Goal: Answer question/provide support: Share knowledge or assist other users

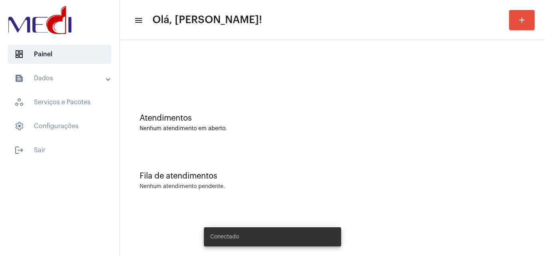
click at [529, 22] on button "add" at bounding box center [522, 20] width 26 height 20
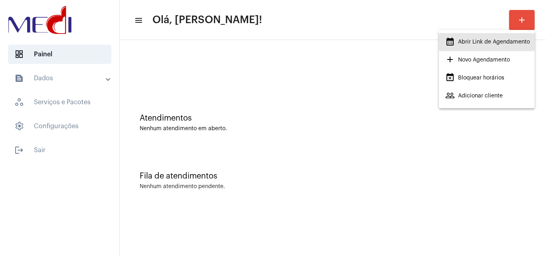
click at [451, 40] on mat-icon "calendar_month_outlined" at bounding box center [451, 42] width 10 height 10
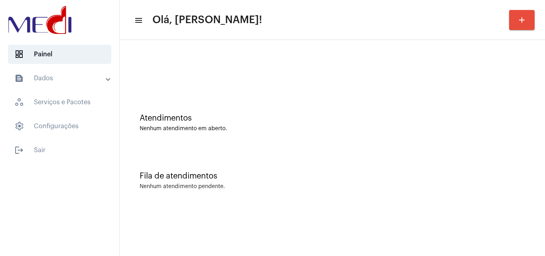
click at [355, 149] on div "Fila de atendimentos Nenhum atendimento pendente." at bounding box center [333, 177] width 418 height 58
click at [235, 176] on div "Fila de atendimentos" at bounding box center [333, 176] width 386 height 9
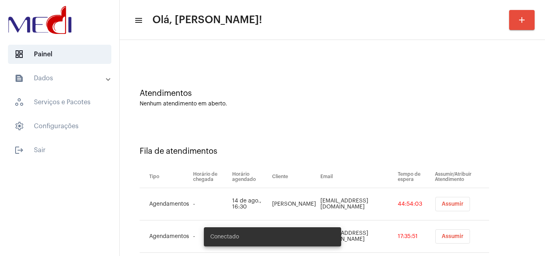
scroll to position [43, 0]
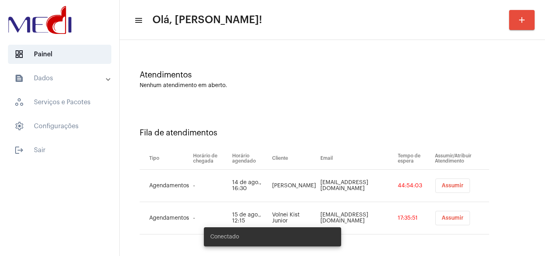
click at [442, 186] on span "Assumir" at bounding box center [453, 186] width 22 height 6
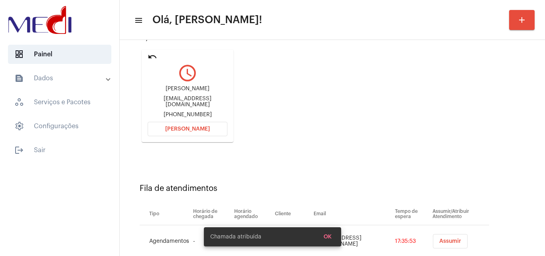
scroll to position [113, 0]
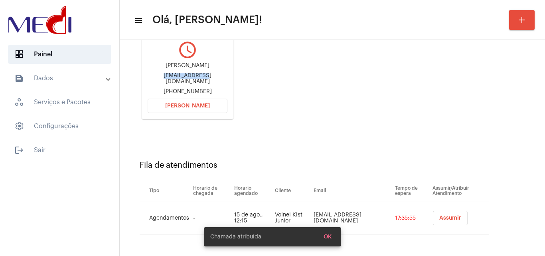
drag, startPoint x: 148, startPoint y: 77, endPoint x: 187, endPoint y: 78, distance: 39.1
click at [187, 78] on div "leticia.m.lobato@gmail.com" at bounding box center [188, 79] width 80 height 12
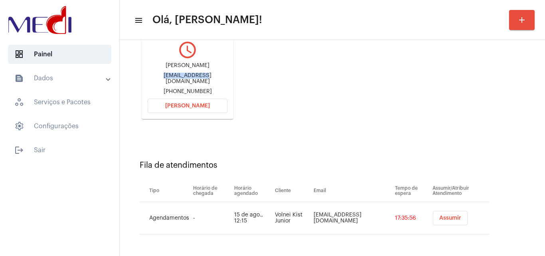
copy div "leticia.m.loba"
click at [206, 105] on span "[PERSON_NAME]" at bounding box center [187, 106] width 45 height 6
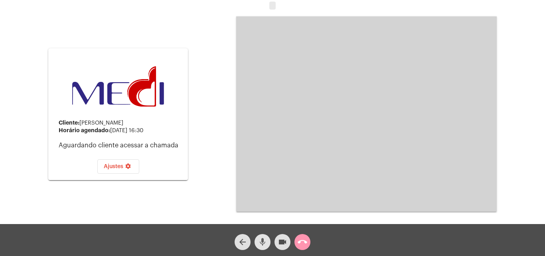
click at [263, 241] on mat-icon "mic" at bounding box center [263, 242] width 10 height 10
click at [301, 240] on mat-icon "call_end" at bounding box center [303, 242] width 10 height 10
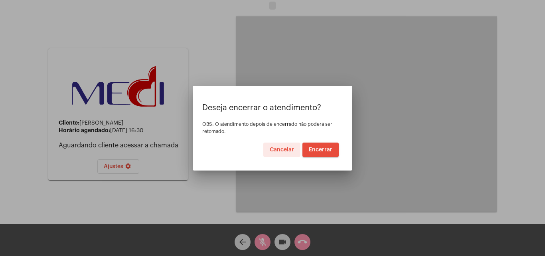
click at [325, 150] on span "Encerrar" at bounding box center [321, 150] width 24 height 6
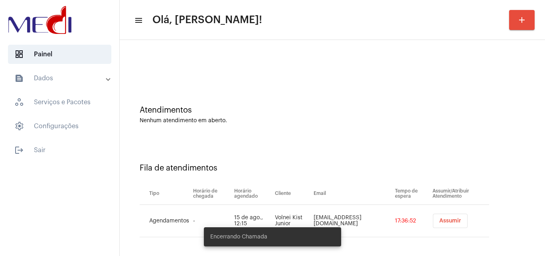
scroll to position [11, 0]
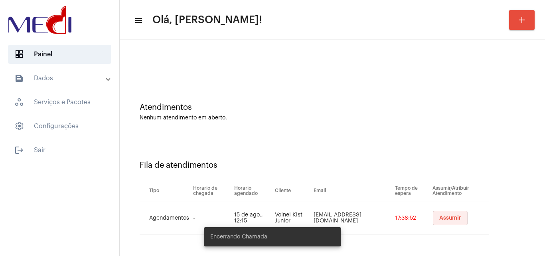
click at [440, 216] on span "Assumir" at bounding box center [451, 218] width 22 height 6
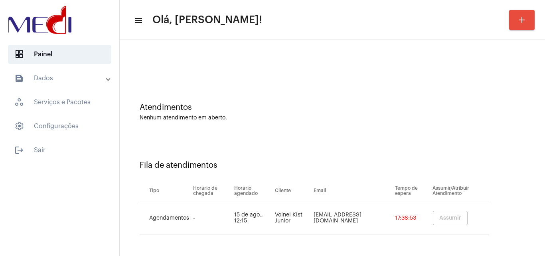
scroll to position [0, 0]
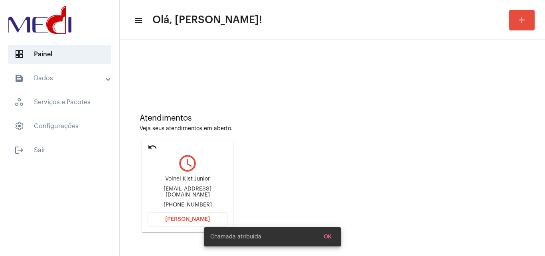
drag, startPoint x: 166, startPoint y: 182, endPoint x: 196, endPoint y: 181, distance: 30.4
click at [196, 181] on div "Volnei Kist Junior" at bounding box center [188, 179] width 80 height 6
copy div "Volnei Kist J"
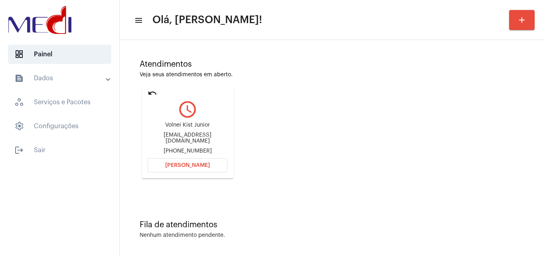
scroll to position [56, 0]
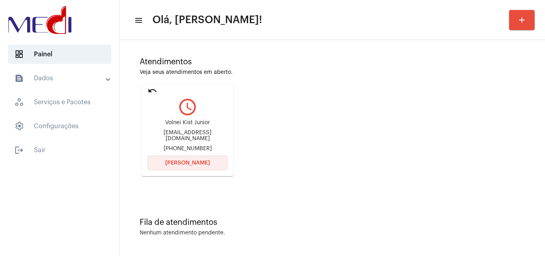
click at [197, 162] on span "[PERSON_NAME]" at bounding box center [187, 163] width 45 height 6
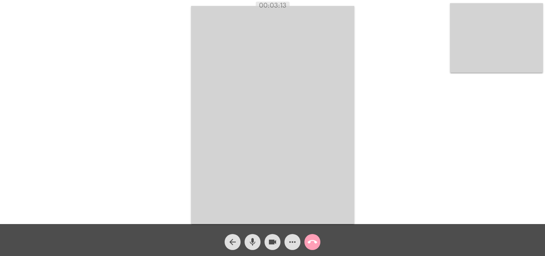
click at [311, 240] on mat-icon "call_end" at bounding box center [313, 242] width 10 height 10
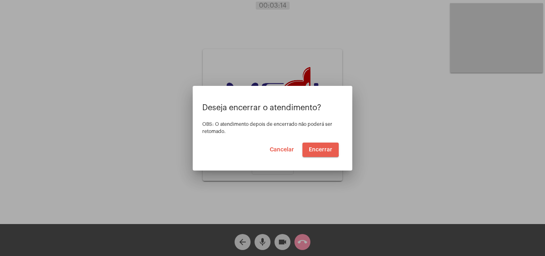
click at [315, 148] on span "Encerrar" at bounding box center [321, 150] width 24 height 6
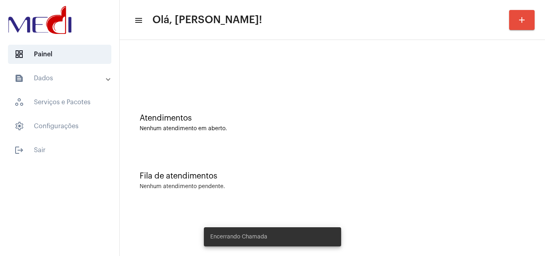
click at [312, 139] on div "Atendimentos Nenhum atendimento em aberto." at bounding box center [333, 119] width 418 height 58
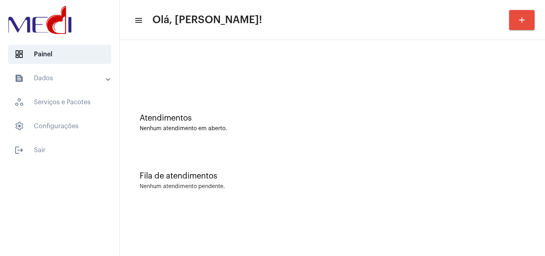
click at [369, 229] on mat-sidenav-content "menu Olá, Leandra! add Atendimentos Nenhum atendimento em aberto. Fila de atend…" at bounding box center [333, 128] width 426 height 256
click at [258, 164] on div "Fila de atendimentos Nenhum atendimento pendente." at bounding box center [333, 177] width 418 height 58
click at [288, 153] on div "Fila de atendimentos Nenhum atendimento pendente." at bounding box center [333, 177] width 418 height 58
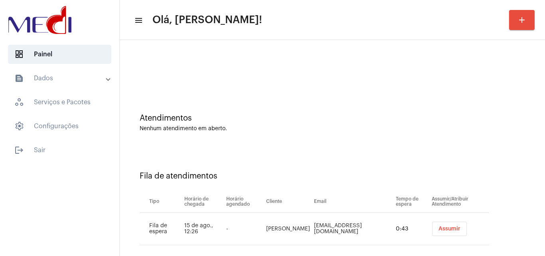
click at [442, 226] on span "Assumir" at bounding box center [450, 229] width 22 height 6
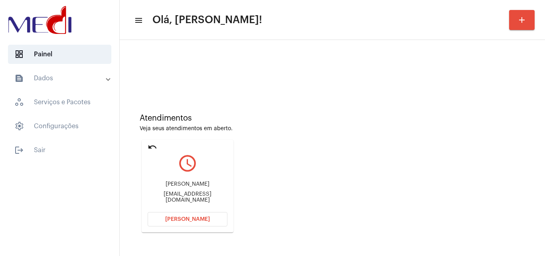
drag, startPoint x: 153, startPoint y: 185, endPoint x: 202, endPoint y: 185, distance: 48.3
click at [202, 185] on div "Karina Correia da Costa" at bounding box center [188, 184] width 80 height 6
copy div "Karina Correia da"
click at [189, 216] on button "Abrir Chamada" at bounding box center [188, 219] width 80 height 14
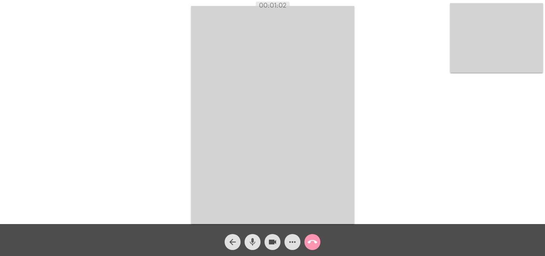
click at [256, 244] on mat-icon "mic" at bounding box center [253, 242] width 10 height 10
click at [250, 243] on mat-icon "mic_off" at bounding box center [253, 242] width 10 height 10
click at [254, 241] on mat-icon "mic" at bounding box center [253, 242] width 10 height 10
click at [254, 246] on mat-icon "mic_off" at bounding box center [253, 242] width 10 height 10
click at [313, 244] on mat-icon "call_end" at bounding box center [313, 242] width 10 height 10
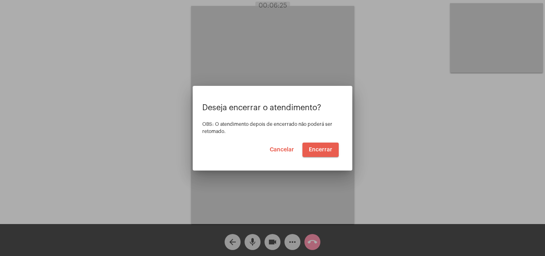
click at [313, 145] on button "Encerrar" at bounding box center [321, 150] width 36 height 14
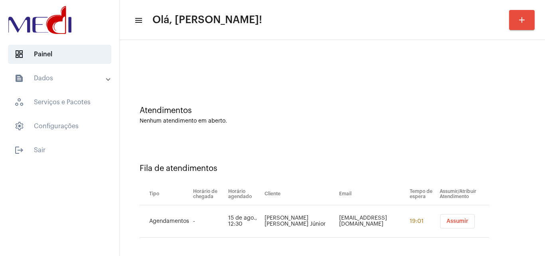
scroll to position [11, 0]
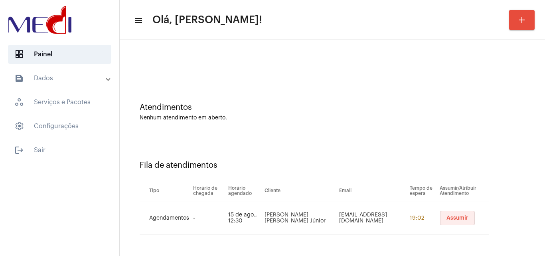
click at [461, 212] on button "Assumir" at bounding box center [457, 218] width 35 height 14
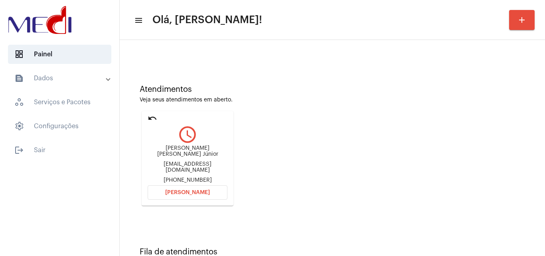
scroll to position [56, 0]
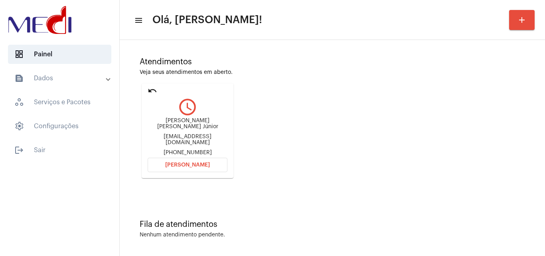
drag, startPoint x: 147, startPoint y: 119, endPoint x: 185, endPoint y: 118, distance: 38.3
click at [185, 118] on mat-card "undo query_builder José Reinaldo Rosendo Lima Júnior josereinaldorosendo@gmail.…" at bounding box center [188, 130] width 92 height 95
copy div "José Reinaldo"
click at [174, 163] on span "[PERSON_NAME]" at bounding box center [187, 165] width 45 height 6
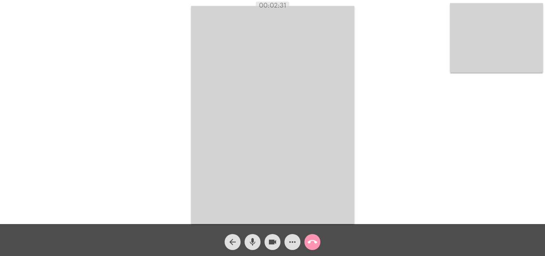
click at [314, 240] on mat-icon "call_end" at bounding box center [313, 242] width 10 height 10
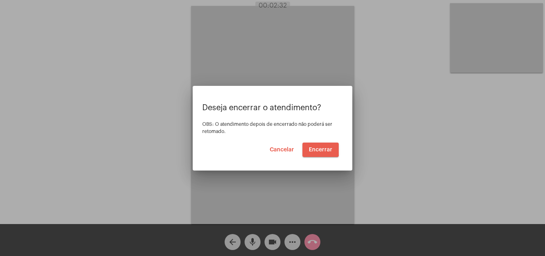
click at [311, 147] on span "Encerrar" at bounding box center [321, 150] width 24 height 6
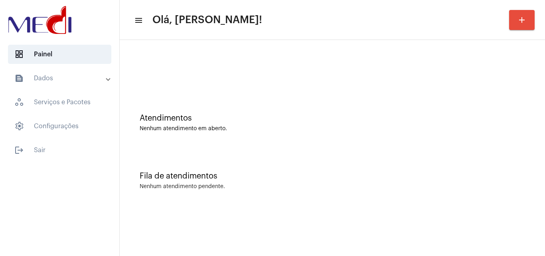
click at [274, 139] on div "Atendimentos Nenhum atendimento em aberto." at bounding box center [333, 119] width 418 height 58
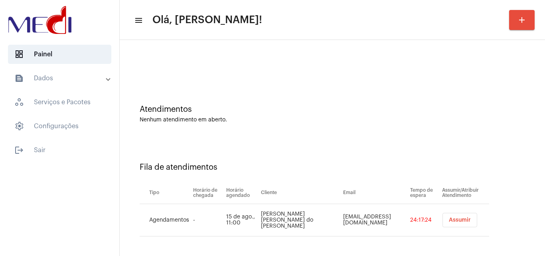
scroll to position [11, 0]
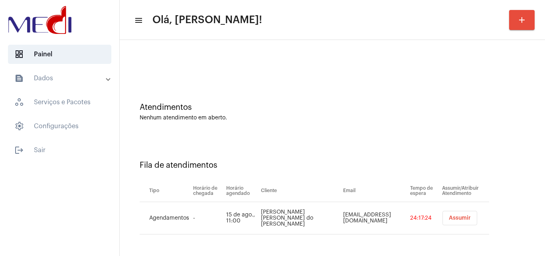
click at [449, 221] on button "Assumir" at bounding box center [460, 218] width 35 height 14
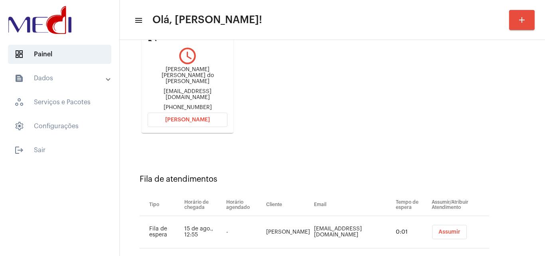
scroll to position [113, 0]
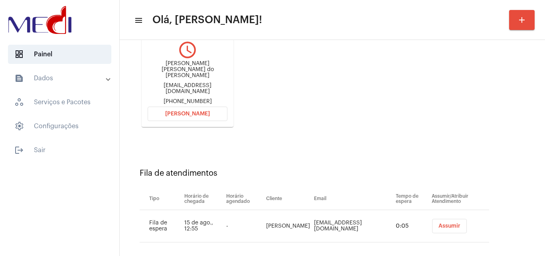
click at [442, 223] on span "Assumir" at bounding box center [450, 226] width 22 height 6
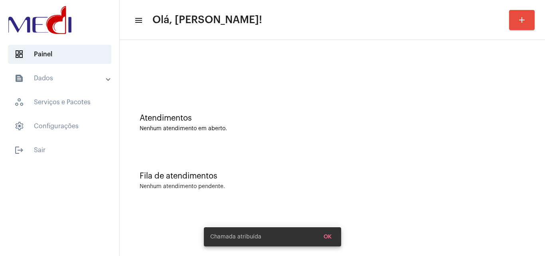
scroll to position [0, 0]
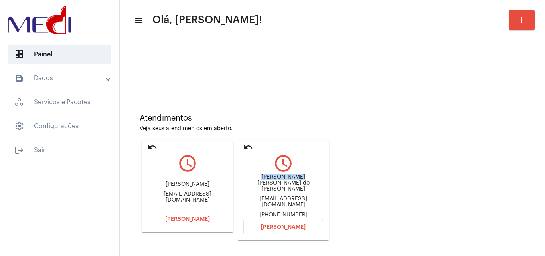
drag, startPoint x: 243, startPoint y: 182, endPoint x: 278, endPoint y: 180, distance: 35.6
click at [278, 180] on mat-card "undo query_builder Maria Luiza do Carmo ferreira laudileiaferreira24@gmail.com …" at bounding box center [284, 190] width 92 height 101
copy div "Maria Luiza d"
drag, startPoint x: 240, startPoint y: 191, endPoint x: 272, endPoint y: 192, distance: 32.4
click at [272, 192] on mat-card "undo query_builder Maria Luiza do Carmo ferreira laudileiaferreira24@gmail.com …" at bounding box center [284, 190] width 92 height 101
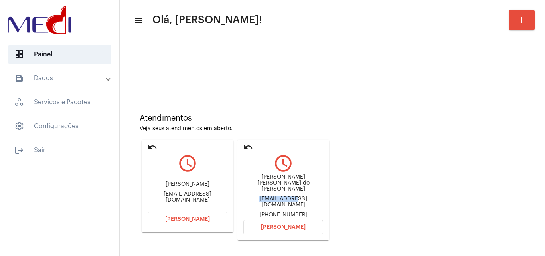
copy div "laudileiafer"
drag, startPoint x: 277, startPoint y: 186, endPoint x: 329, endPoint y: 181, distance: 52.1
click at [329, 181] on mat-card "undo query_builder Maria Luiza do Carmo ferreira laudileiaferreira24@gmail.com …" at bounding box center [284, 190] width 92 height 101
copy div "Maria Luiza do Carmo ferreira"
click at [269, 224] on span "[PERSON_NAME]" at bounding box center [283, 227] width 45 height 6
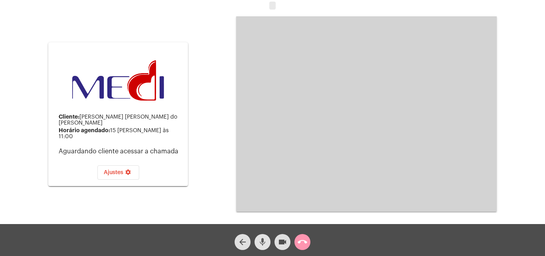
click at [263, 247] on mat-icon "mic" at bounding box center [263, 242] width 10 height 10
click at [305, 243] on mat-icon "call_end" at bounding box center [303, 242] width 10 height 10
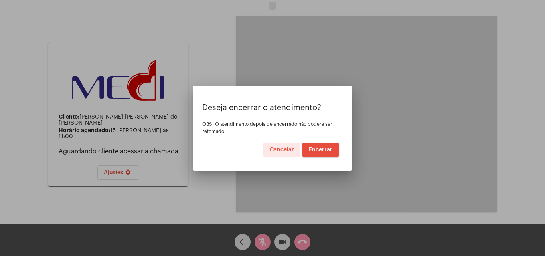
click at [330, 147] on span "Encerrar" at bounding box center [321, 150] width 24 height 6
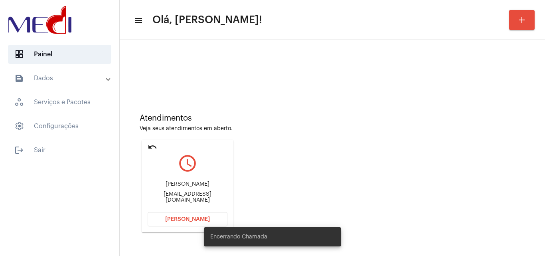
scroll to position [113, 0]
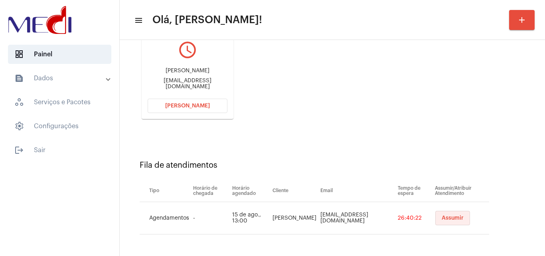
click at [442, 218] on span "Assumir" at bounding box center [453, 218] width 22 height 6
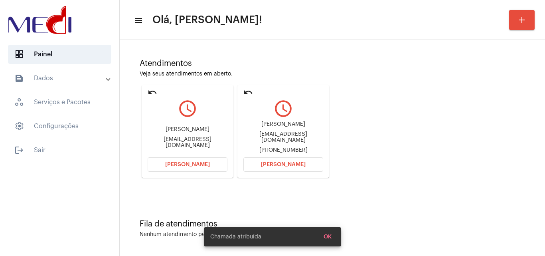
scroll to position [56, 0]
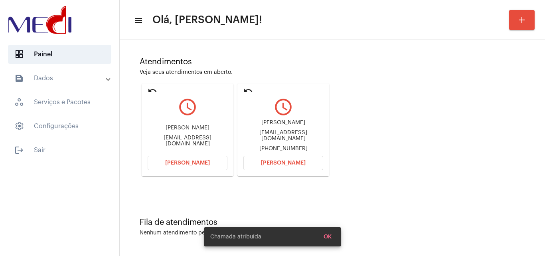
drag, startPoint x: 156, startPoint y: 128, endPoint x: 209, endPoint y: 131, distance: 53.6
click at [209, 131] on div "Gilvan Vieira de Matos" at bounding box center [188, 128] width 80 height 6
copy div "Gilvan Vieira de Ma"
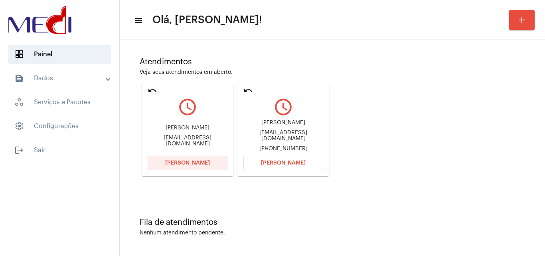
click at [191, 162] on span "Abrir Chamada" at bounding box center [187, 163] width 45 height 6
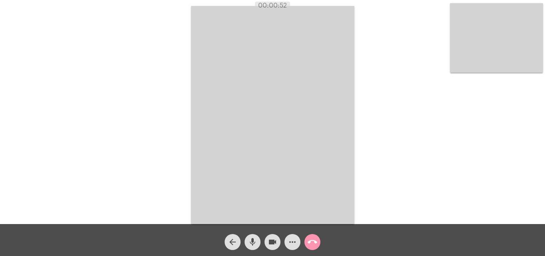
click at [253, 244] on mat-icon "mic" at bounding box center [253, 242] width 10 height 10
click at [272, 243] on mat-icon "videocam" at bounding box center [273, 242] width 10 height 10
click at [248, 246] on mat-icon "mic_off" at bounding box center [253, 242] width 10 height 10
click at [254, 243] on mat-icon "mic" at bounding box center [253, 242] width 10 height 10
click at [250, 243] on mat-icon "mic_off" at bounding box center [253, 242] width 10 height 10
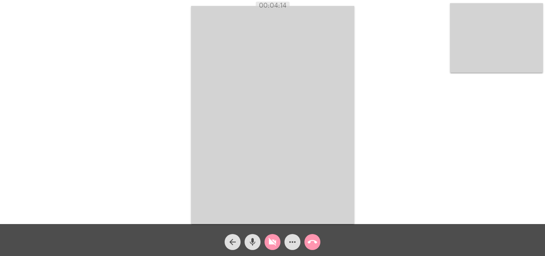
click at [268, 244] on mat-icon "videocam_off" at bounding box center [273, 242] width 10 height 10
click at [312, 240] on mat-icon "call_end" at bounding box center [313, 242] width 10 height 10
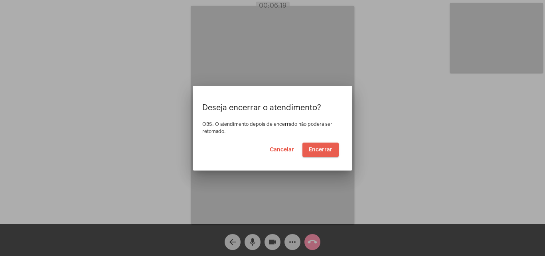
click at [324, 150] on span "Encerrar" at bounding box center [321, 150] width 24 height 6
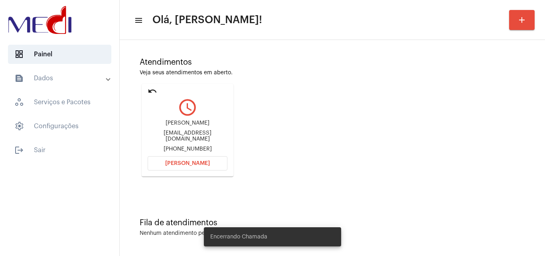
scroll to position [56, 0]
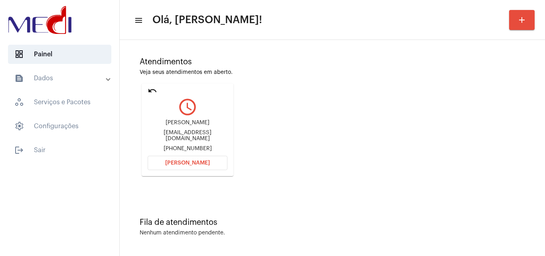
drag, startPoint x: 157, startPoint y: 122, endPoint x: 196, endPoint y: 125, distance: 39.6
click at [196, 125] on div "Ramon Camata Santos ramoncamata@gmail.com +5511973464170" at bounding box center [188, 136] width 80 height 36
copy div "Ramon Camat"
click at [170, 159] on button "Abrir Chamada" at bounding box center [188, 163] width 80 height 14
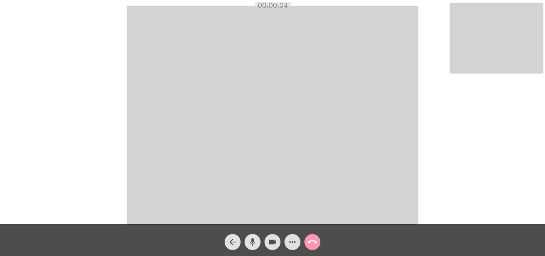
click at [257, 246] on mat-icon "mic" at bounding box center [253, 242] width 10 height 10
click at [252, 241] on mat-icon "mic_off" at bounding box center [253, 242] width 10 height 10
click at [313, 239] on mat-icon "call_end" at bounding box center [313, 242] width 10 height 10
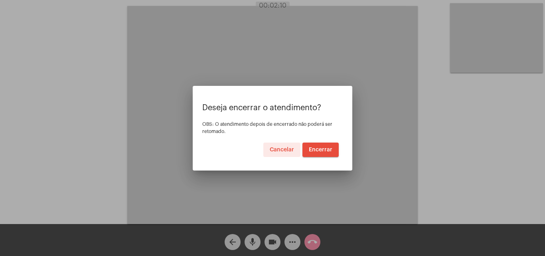
click at [319, 146] on button "Encerrar" at bounding box center [321, 150] width 36 height 14
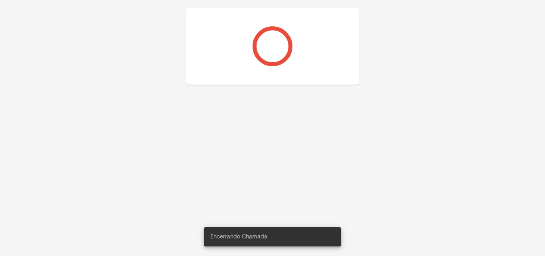
click at [319, 146] on div at bounding box center [272, 128] width 545 height 256
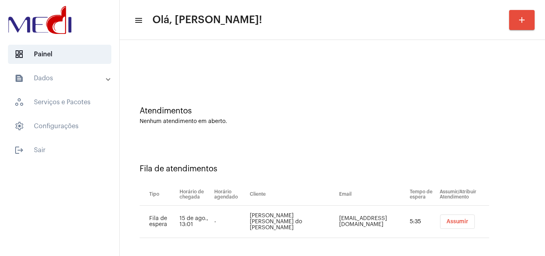
scroll to position [11, 0]
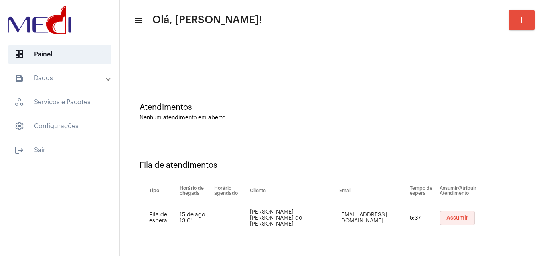
click at [447, 216] on span "Assumir" at bounding box center [458, 218] width 22 height 6
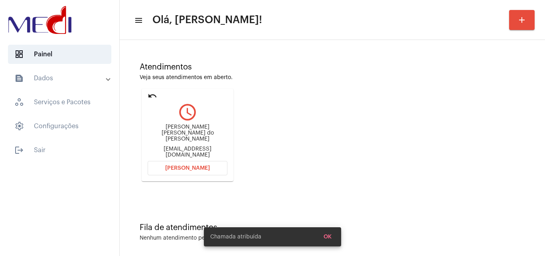
scroll to position [56, 0]
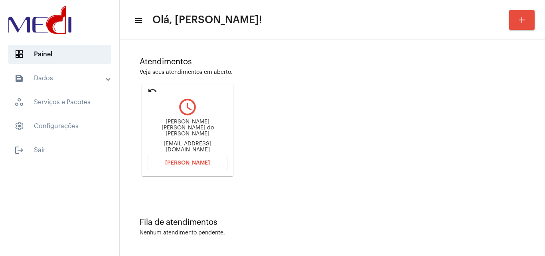
drag, startPoint x: 147, startPoint y: 128, endPoint x: 180, endPoint y: 130, distance: 32.8
click at [180, 130] on mat-card "undo query_builder Maria Luiza do Carmo ferreira laudileiferreira24@gmail.com A…" at bounding box center [188, 129] width 92 height 93
copy div "Maria Luiza"
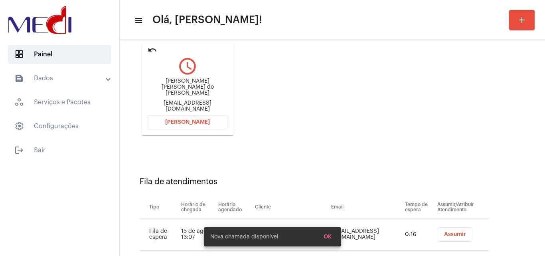
scroll to position [113, 0]
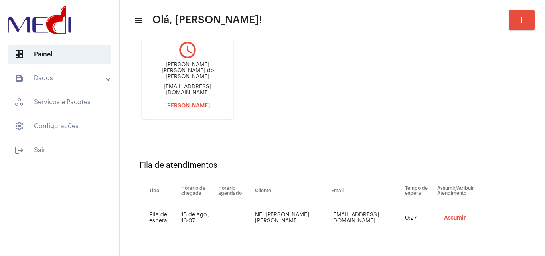
drag, startPoint x: 147, startPoint y: 73, endPoint x: 198, endPoint y: 67, distance: 51.8
click at [198, 67] on mat-card "undo query_builder Maria Luiza do Carmo ferreira laudileiferreira24@gmail.com A…" at bounding box center [188, 72] width 92 height 93
copy div "Maria Luiza do Car"
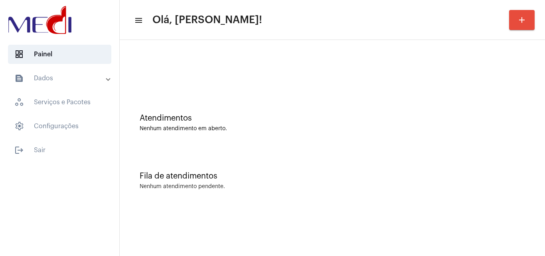
scroll to position [0, 0]
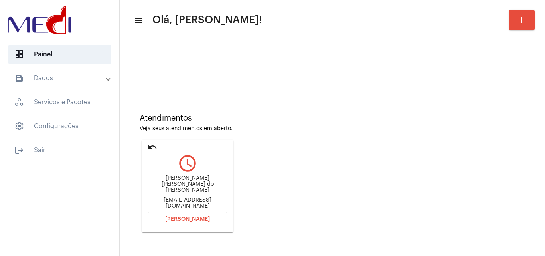
click at [194, 223] on button "Abrir Chamada" at bounding box center [188, 219] width 80 height 14
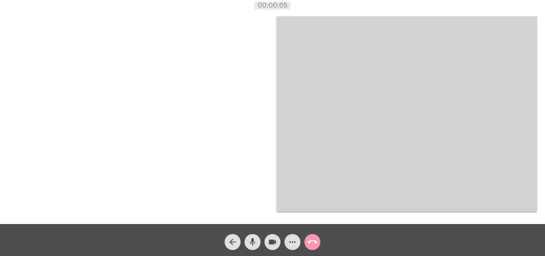
click at [256, 242] on mat-icon "mic" at bounding box center [253, 242] width 10 height 10
click at [270, 244] on mat-icon "videocam" at bounding box center [273, 242] width 10 height 10
click at [294, 239] on mat-icon "more_horiz" at bounding box center [293, 242] width 10 height 10
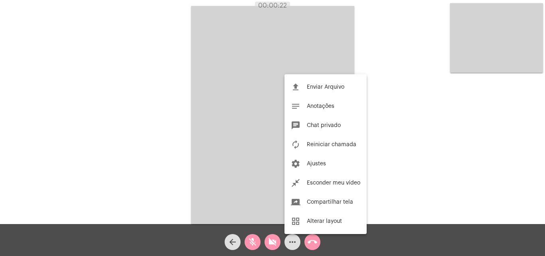
click at [268, 244] on div at bounding box center [272, 128] width 545 height 256
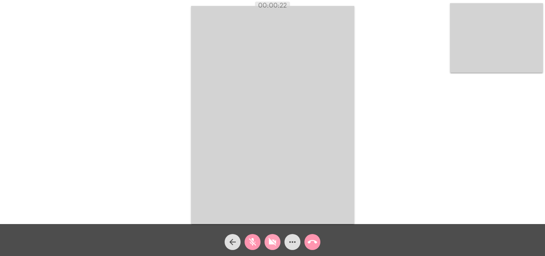
click at [272, 242] on mat-icon "videocam_off" at bounding box center [273, 242] width 10 height 10
click at [255, 243] on mat-icon "mic_off" at bounding box center [253, 242] width 10 height 10
click at [248, 243] on mat-icon "mic" at bounding box center [253, 242] width 10 height 10
click at [253, 244] on mat-icon "mic_off" at bounding box center [253, 242] width 10 height 10
click at [254, 244] on mat-icon "mic" at bounding box center [253, 242] width 10 height 10
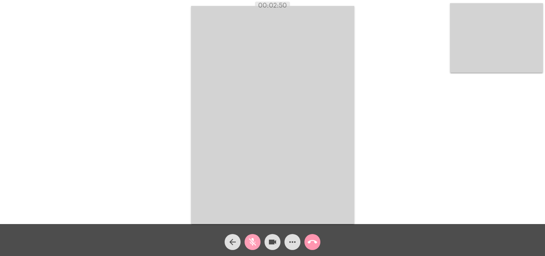
click at [254, 244] on mat-icon "mic_off" at bounding box center [253, 242] width 10 height 10
click at [255, 246] on mat-icon "mic" at bounding box center [253, 242] width 10 height 10
click at [270, 238] on mat-icon "videocam" at bounding box center [273, 242] width 10 height 10
click at [294, 244] on mat-icon "more_horiz" at bounding box center [293, 242] width 10 height 10
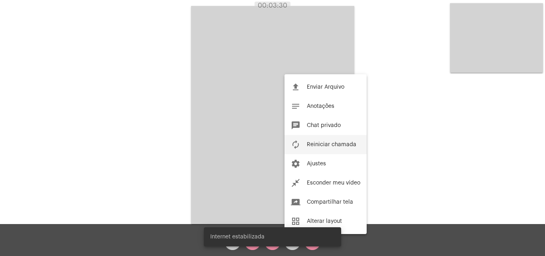
click at [315, 143] on span "Reiniciar chamada" at bounding box center [332, 145] width 50 height 6
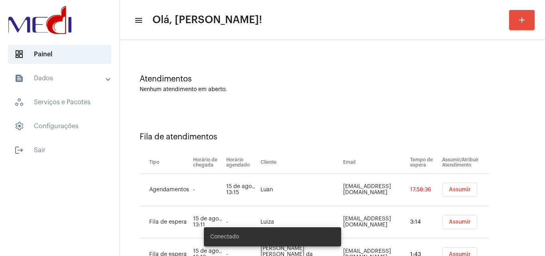
scroll to position [75, 0]
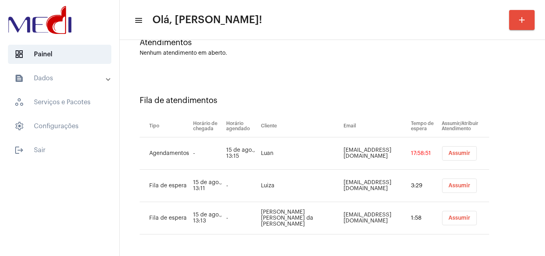
click at [449, 154] on span "Assumir" at bounding box center [460, 154] width 22 height 6
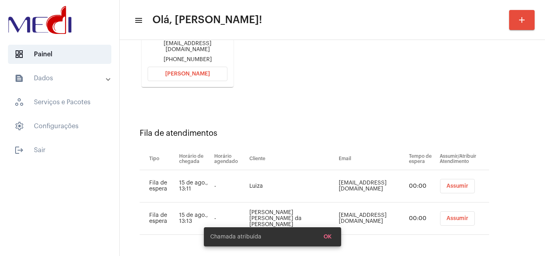
scroll to position [146, 0]
click at [447, 188] on span "Assumir" at bounding box center [458, 186] width 22 height 6
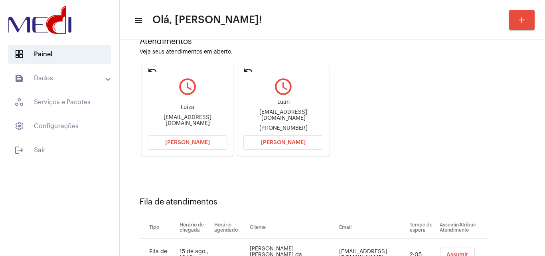
scroll to position [34, 0]
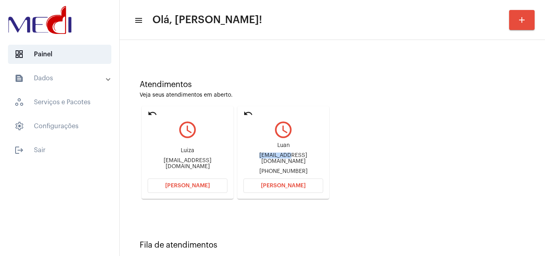
drag, startPoint x: 252, startPoint y: 157, endPoint x: 288, endPoint y: 159, distance: 36.0
click at [288, 159] on div "[EMAIL_ADDRESS][DOMAIN_NAME]" at bounding box center [284, 159] width 80 height 12
copy div "luanpmpe@g"
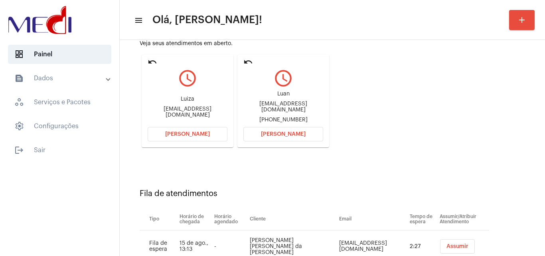
scroll to position [146, 0]
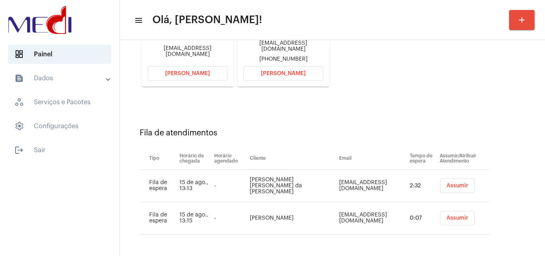
click at [443, 214] on button "Assumir" at bounding box center [457, 218] width 35 height 14
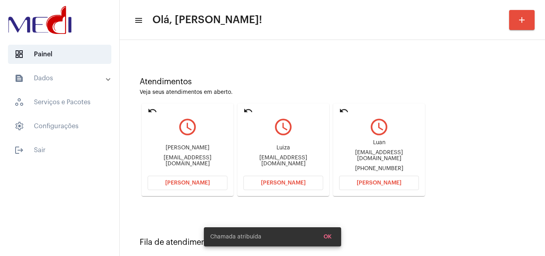
scroll to position [80, 0]
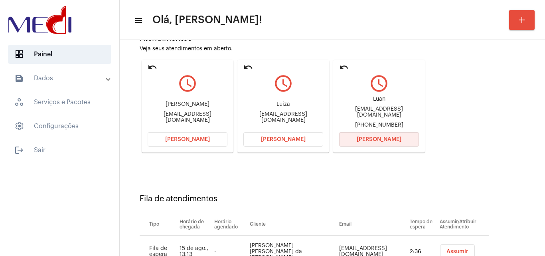
click at [391, 143] on button "[PERSON_NAME]" at bounding box center [379, 139] width 80 height 14
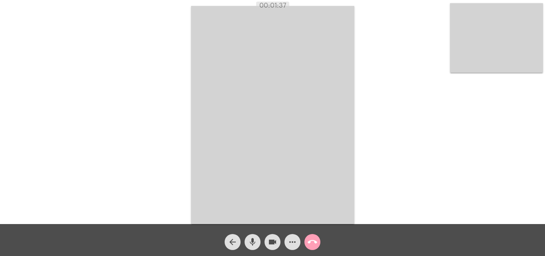
click at [311, 240] on mat-icon "call_end" at bounding box center [313, 242] width 10 height 10
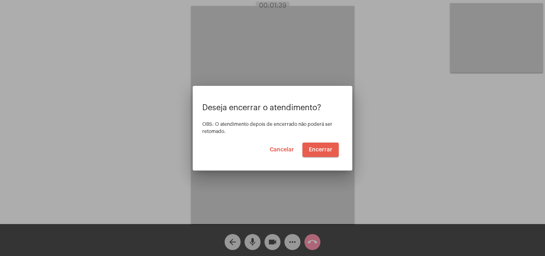
click at [313, 152] on span "Encerrar" at bounding box center [321, 150] width 24 height 6
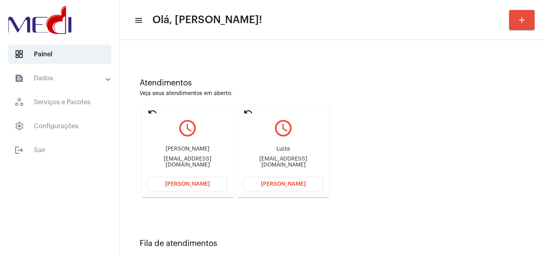
scroll to position [80, 0]
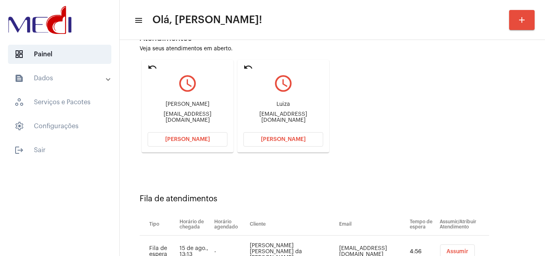
drag, startPoint x: 151, startPoint y: 116, endPoint x: 185, endPoint y: 117, distance: 34.0
click at [185, 117] on div "[EMAIL_ADDRESS][DOMAIN_NAME]" at bounding box center [188, 117] width 80 height 12
copy div "gust.melo@"
drag, startPoint x: 280, startPoint y: 116, endPoint x: 286, endPoint y: 116, distance: 5.6
click at [286, 116] on div "[EMAIL_ADDRESS][DOMAIN_NAME]" at bounding box center [284, 117] width 80 height 12
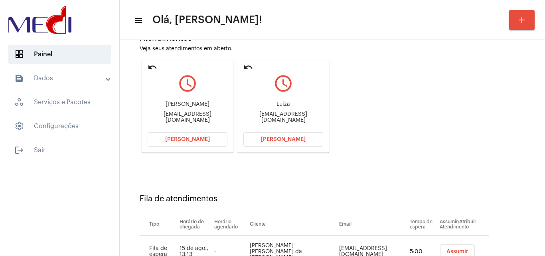
copy div "terezanluiza@"
click at [275, 136] on button "[PERSON_NAME]" at bounding box center [284, 139] width 80 height 14
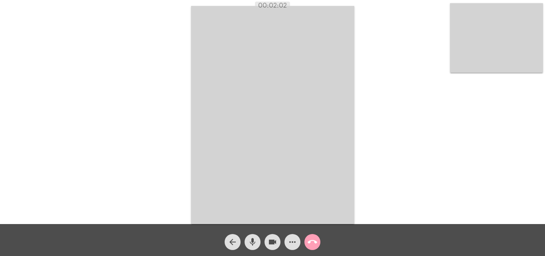
click at [314, 242] on mat-icon "call_end" at bounding box center [313, 242] width 10 height 10
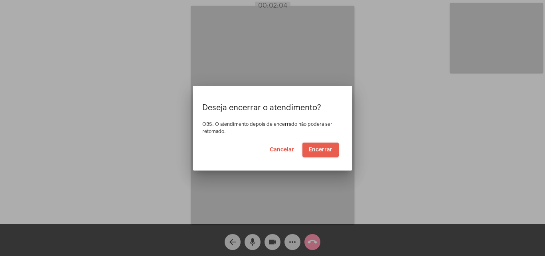
click at [319, 148] on span "Encerrar" at bounding box center [321, 150] width 24 height 6
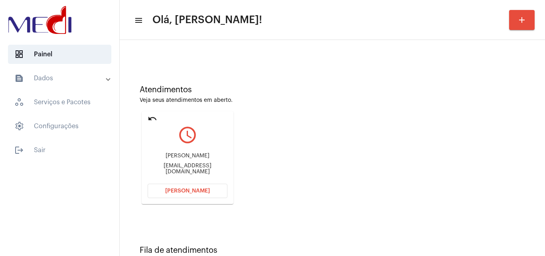
scroll to position [56, 0]
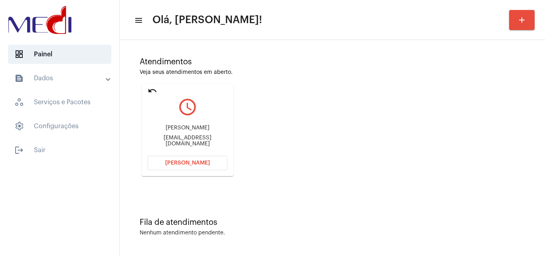
drag, startPoint x: 152, startPoint y: 139, endPoint x: 175, endPoint y: 141, distance: 23.2
click at [175, 141] on div "[EMAIL_ADDRESS][DOMAIN_NAME]" at bounding box center [188, 141] width 80 height 12
click at [180, 159] on button "[PERSON_NAME]" at bounding box center [188, 163] width 80 height 14
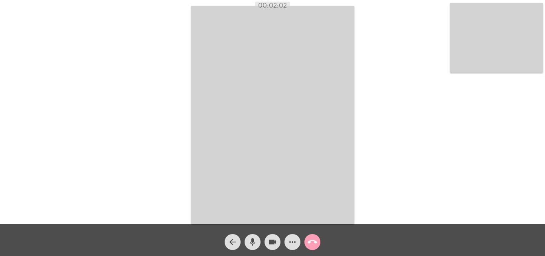
click at [314, 243] on mat-icon "call_end" at bounding box center [313, 242] width 10 height 10
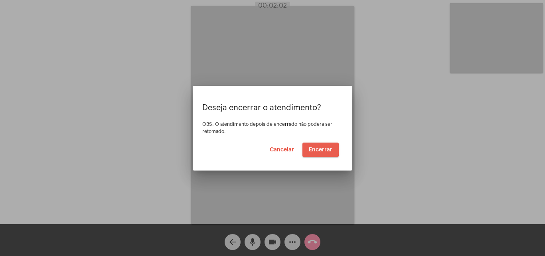
click at [316, 149] on span "Encerrar" at bounding box center [321, 150] width 24 height 6
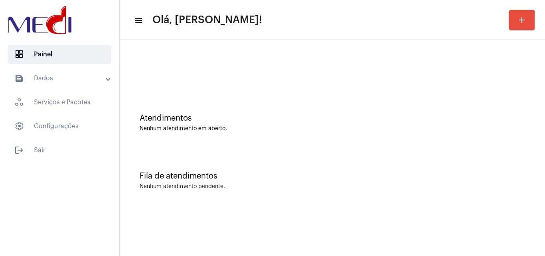
click at [293, 148] on div "Fila de atendimentos Nenhum atendimento pendente." at bounding box center [333, 177] width 418 height 58
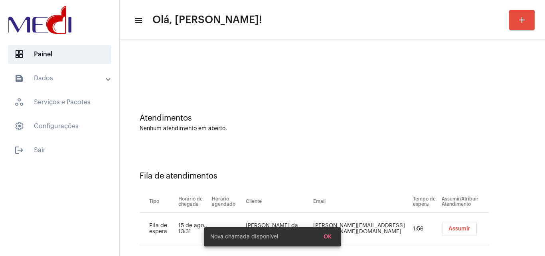
scroll to position [11, 0]
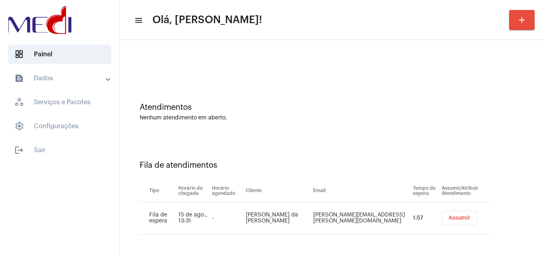
click at [450, 216] on span "Assumir" at bounding box center [460, 218] width 22 height 6
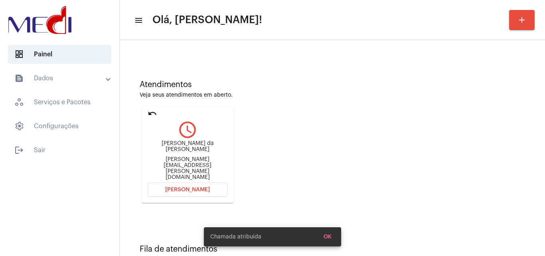
scroll to position [56, 0]
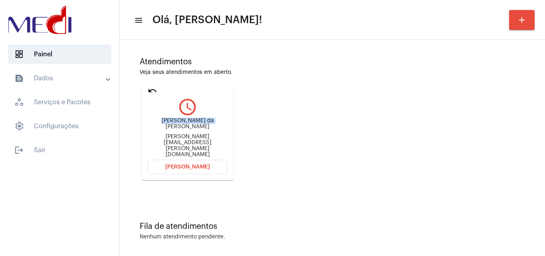
drag, startPoint x: 149, startPoint y: 127, endPoint x: 192, endPoint y: 126, distance: 43.9
click at [193, 127] on div "Ana cristina barbosa da silva bosford" at bounding box center [188, 124] width 80 height 12
copy div "Ana cristina bar"
click at [177, 164] on span "Abrir Chamada" at bounding box center [187, 167] width 45 height 6
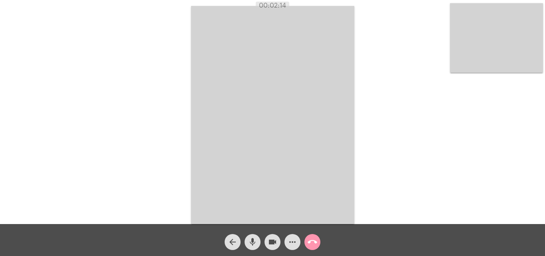
click at [314, 242] on mat-icon "call_end" at bounding box center [313, 242] width 10 height 10
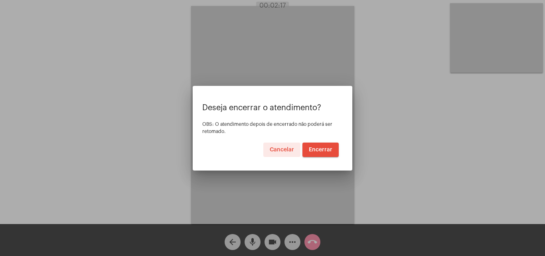
click at [330, 147] on span "Encerrar" at bounding box center [321, 150] width 24 height 6
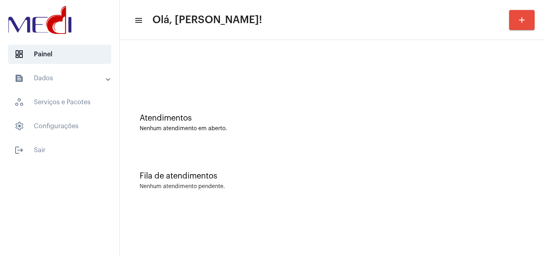
click at [327, 143] on div "Atendimentos Nenhum atendimento em aberto." at bounding box center [333, 119] width 418 height 58
click at [231, 125] on div "Atendimentos Nenhum atendimento em aberto." at bounding box center [333, 123] width 386 height 18
click at [240, 129] on div "Nenhum atendimento em aberto." at bounding box center [333, 129] width 386 height 6
drag, startPoint x: 238, startPoint y: 144, endPoint x: 198, endPoint y: 67, distance: 86.4
click at [230, 123] on div "Atendimentos Nenhum atendimento em aberto." at bounding box center [333, 119] width 418 height 58
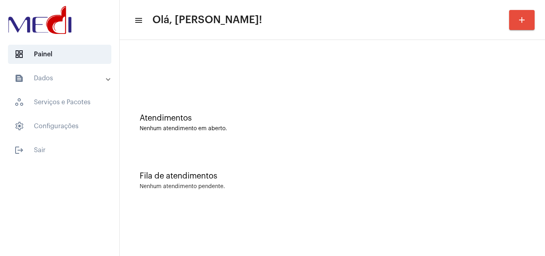
click at [291, 108] on div "Atendimentos Nenhum atendimento em aberto." at bounding box center [333, 119] width 418 height 58
click at [271, 192] on div "Fila de atendimentos Nenhum atendimento pendente." at bounding box center [333, 177] width 418 height 58
click at [258, 124] on div "Atendimentos Nenhum atendimento em aberto." at bounding box center [333, 123] width 386 height 18
click at [194, 139] on div "Atendimentos Nenhum atendimento em aberto." at bounding box center [333, 119] width 418 height 58
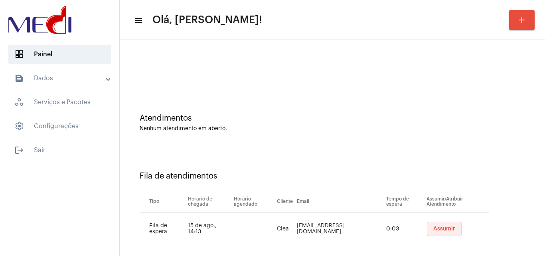
click at [444, 226] on button "Assumir" at bounding box center [444, 229] width 35 height 14
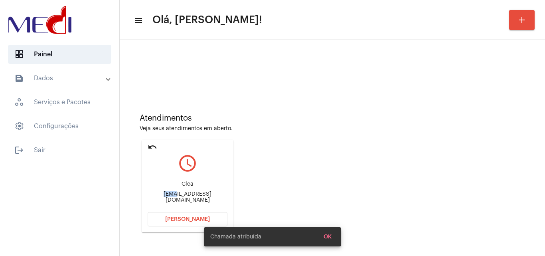
drag, startPoint x: 156, startPoint y: 198, endPoint x: 166, endPoint y: 196, distance: 10.9
click at [166, 196] on div "cleassilva13@gmail.com" at bounding box center [188, 197] width 80 height 12
copy div "clea"
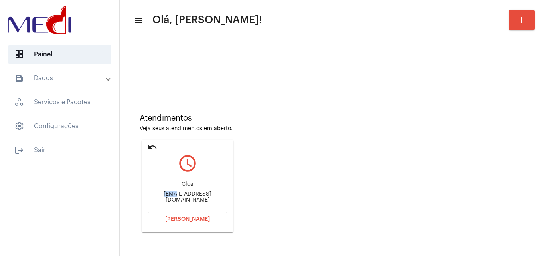
scroll to position [56, 0]
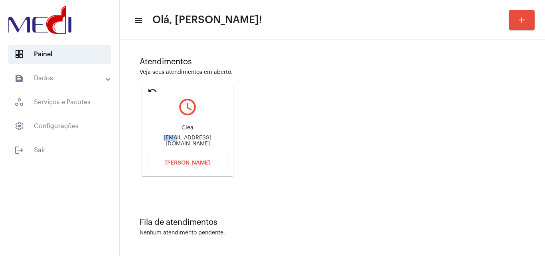
click at [151, 90] on mat-icon "undo" at bounding box center [153, 91] width 10 height 10
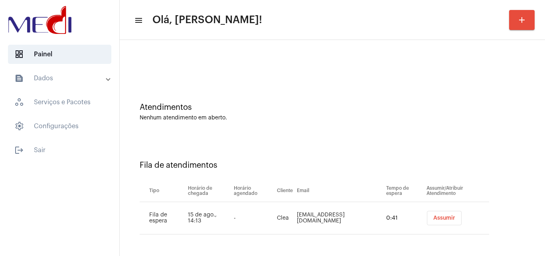
scroll to position [0, 0]
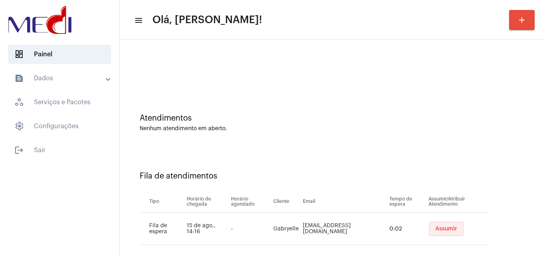
click at [436, 228] on span "Assumir" at bounding box center [447, 229] width 22 height 6
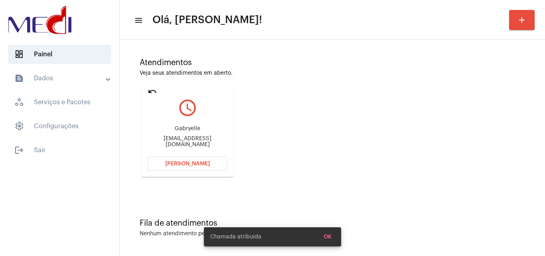
scroll to position [56, 0]
drag, startPoint x: 153, startPoint y: 141, endPoint x: 184, endPoint y: 133, distance: 32.3
click at [184, 133] on div "Gabryelle Gabryellefreitas@live.com" at bounding box center [188, 136] width 80 height 36
drag, startPoint x: 163, startPoint y: 144, endPoint x: 157, endPoint y: 140, distance: 7.2
click at [163, 144] on div "Gabryelle Gabryellefreitas@live.com" at bounding box center [188, 136] width 80 height 36
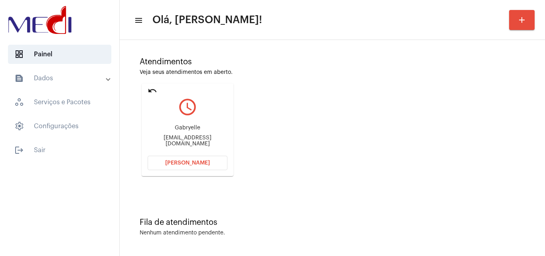
click at [152, 138] on div "Gabryellefreitas@live.com" at bounding box center [188, 141] width 80 height 12
drag, startPoint x: 152, startPoint y: 138, endPoint x: 179, endPoint y: 140, distance: 27.6
click at [179, 140] on div "Gabryellefreitas@live.com" at bounding box center [188, 141] width 80 height 12
copy div "Gabryellefreitas"
click at [197, 163] on span "Abrir Chamada" at bounding box center [187, 163] width 45 height 6
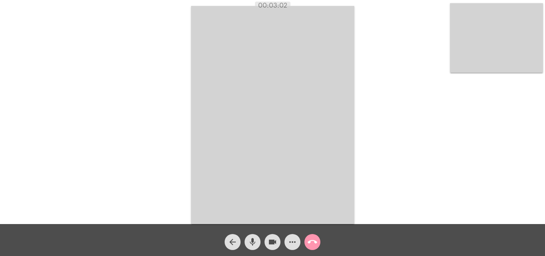
click at [314, 244] on mat-icon "call_end" at bounding box center [313, 242] width 10 height 10
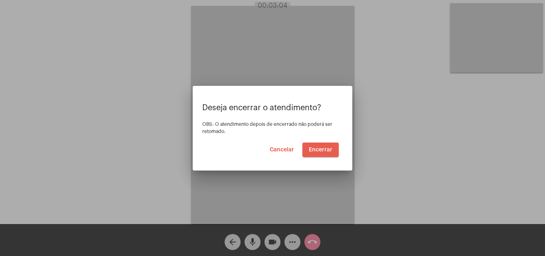
click at [319, 147] on span "Encerrar" at bounding box center [321, 150] width 24 height 6
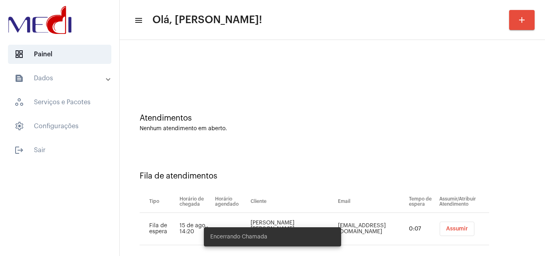
click at [447, 224] on button "Assumir" at bounding box center [457, 229] width 35 height 14
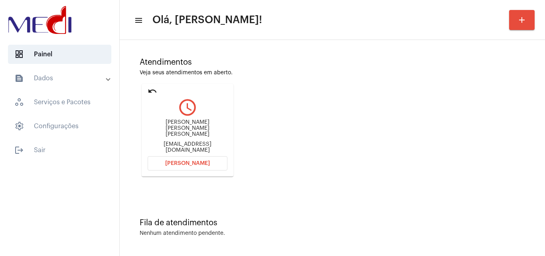
scroll to position [56, 0]
drag, startPoint x: 155, startPoint y: 125, endPoint x: 188, endPoint y: 124, distance: 32.4
click at [188, 124] on div "Valéria Maria Tomaz de Aquino valeriatomazdeaquino@gmail.com" at bounding box center [188, 136] width 80 height 36
copy div "Valéria Mari"
click at [180, 165] on span "Abrir Chamada" at bounding box center [187, 163] width 45 height 6
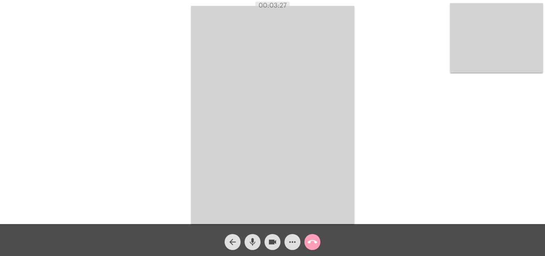
click at [312, 245] on mat-icon "call_end" at bounding box center [313, 242] width 10 height 10
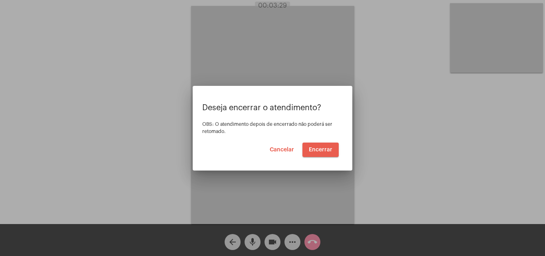
click at [317, 151] on span "Encerrar" at bounding box center [321, 150] width 24 height 6
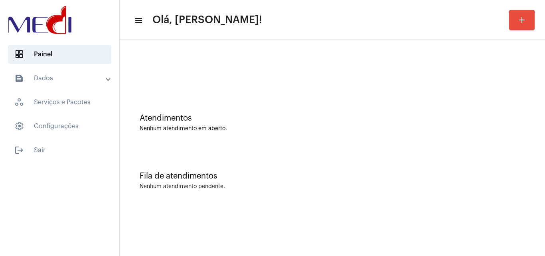
click at [254, 133] on div "Atendimentos Nenhum atendimento em aberto." at bounding box center [333, 119] width 418 height 58
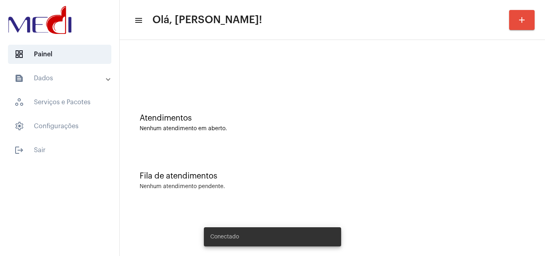
click at [303, 155] on div "Fila de atendimentos Nenhum atendimento pendente." at bounding box center [333, 177] width 418 height 58
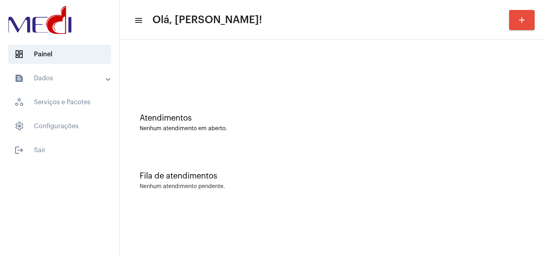
click at [421, 165] on div "Fila de atendimentos Nenhum atendimento pendente." at bounding box center [333, 177] width 418 height 58
click at [260, 161] on div "Fila de atendimentos Nenhum atendimento pendente." at bounding box center [333, 177] width 418 height 58
click at [235, 127] on div "Nenhum atendimento em aberto." at bounding box center [333, 129] width 386 height 6
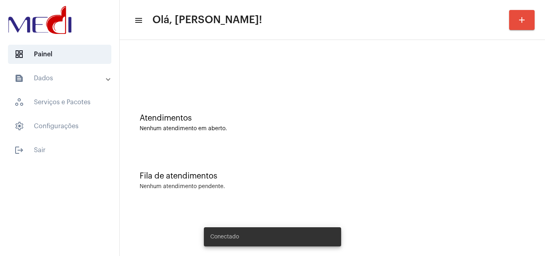
click at [263, 166] on div "Fila de atendimentos Nenhum atendimento pendente." at bounding box center [333, 177] width 418 height 58
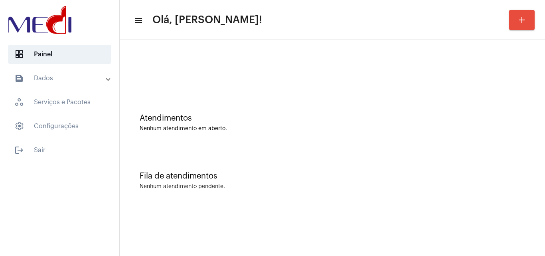
click at [233, 64] on div at bounding box center [333, 67] width 418 height 46
click at [224, 183] on div "Fila de atendimentos Nenhum atendimento pendente." at bounding box center [333, 177] width 418 height 58
click at [253, 155] on div "Fila de atendimentos Nenhum atendimento pendente." at bounding box center [333, 177] width 418 height 58
click at [323, 172] on div "Fila de atendimentos" at bounding box center [333, 176] width 386 height 9
click at [208, 79] on div at bounding box center [333, 67] width 418 height 46
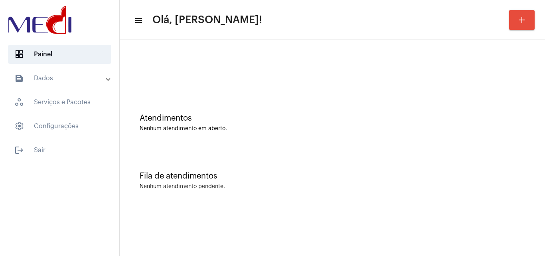
click at [227, 71] on div at bounding box center [333, 71] width 386 height 6
click at [327, 121] on div "Atendimentos" at bounding box center [333, 118] width 386 height 9
click at [266, 213] on mat-sidenav-content "menu Olá, [PERSON_NAME]! add Atendimentos Nenhum atendimento em aberto. Fila de…" at bounding box center [333, 128] width 426 height 256
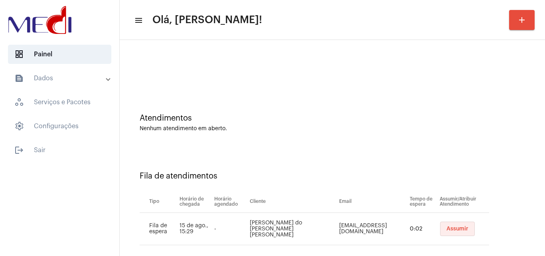
click at [447, 231] on span "Assumir" at bounding box center [458, 229] width 22 height 6
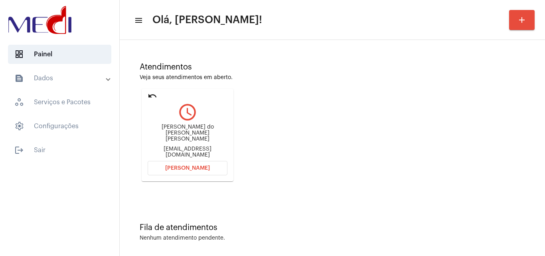
scroll to position [56, 0]
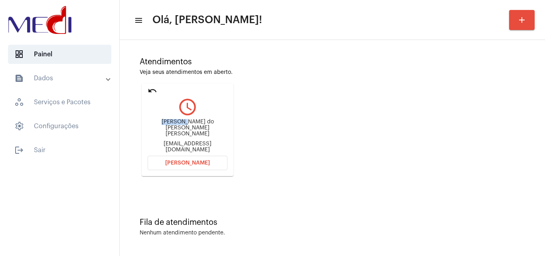
drag, startPoint x: 157, startPoint y: 125, endPoint x: 180, endPoint y: 125, distance: 24.0
click at [180, 125] on div "[PERSON_NAME] do [PERSON_NAME] [PERSON_NAME]" at bounding box center [188, 128] width 80 height 18
copy div "[PERSON_NAME]"
click at [154, 168] on button "[PERSON_NAME]" at bounding box center [188, 163] width 80 height 14
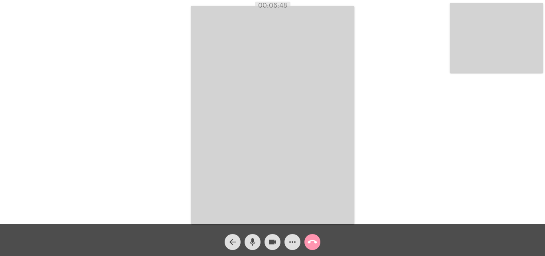
click at [313, 242] on mat-icon "call_end" at bounding box center [313, 242] width 10 height 10
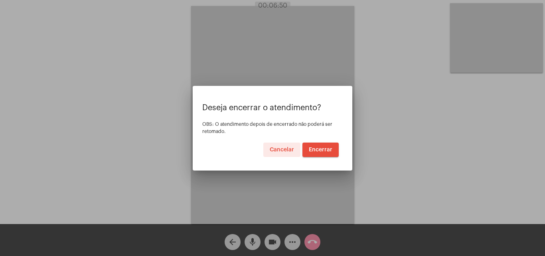
click at [321, 151] on span "Encerrar" at bounding box center [321, 150] width 24 height 6
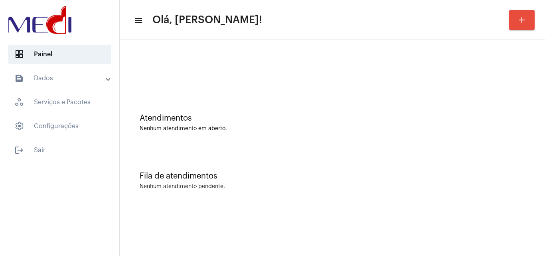
click at [282, 157] on div "Fila de atendimentos Nenhum atendimento pendente." at bounding box center [333, 177] width 418 height 58
click at [291, 133] on div "Atendimentos Nenhum atendimento em aberto." at bounding box center [333, 119] width 418 height 58
click at [292, 80] on div at bounding box center [333, 67] width 418 height 46
drag, startPoint x: 258, startPoint y: 107, endPoint x: 259, endPoint y: 101, distance: 5.3
click at [259, 102] on div "Atendimentos Nenhum atendimento em aberto." at bounding box center [333, 119] width 418 height 58
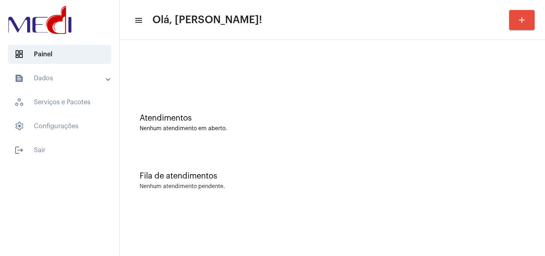
click at [226, 134] on div "Atendimentos Nenhum atendimento em aberto." at bounding box center [333, 119] width 418 height 58
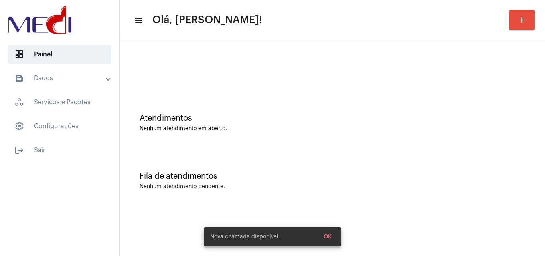
click at [294, 135] on div "Atendimentos Nenhum atendimento em aberto." at bounding box center [333, 119] width 418 height 58
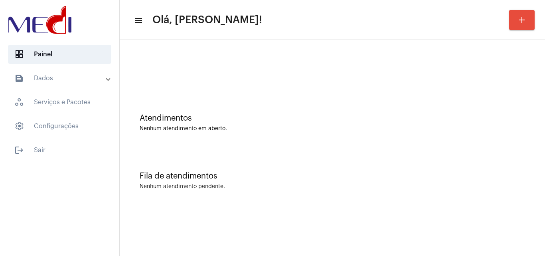
click at [304, 198] on div "Fila de atendimentos Nenhum atendimento pendente." at bounding box center [333, 177] width 418 height 58
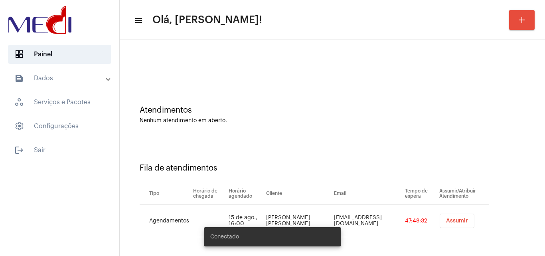
scroll to position [11, 0]
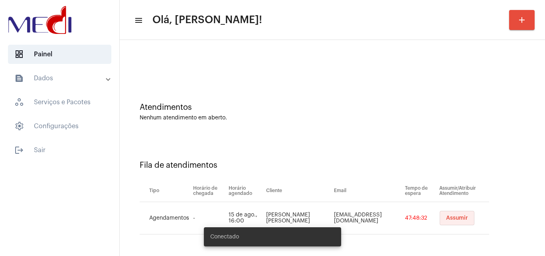
click at [453, 213] on button "Assumir" at bounding box center [457, 218] width 35 height 14
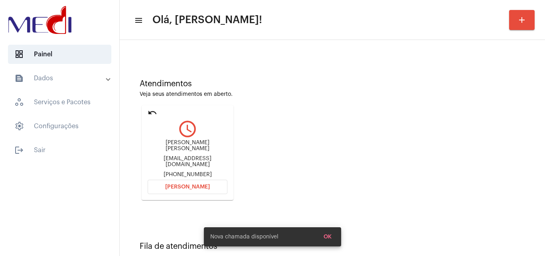
scroll to position [113, 0]
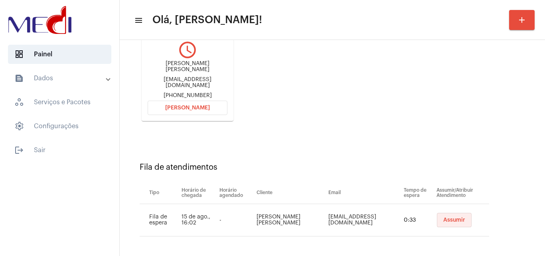
click at [444, 218] on span "Assumir" at bounding box center [455, 220] width 22 height 6
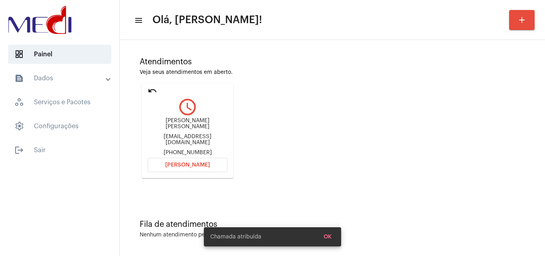
scroll to position [0, 0]
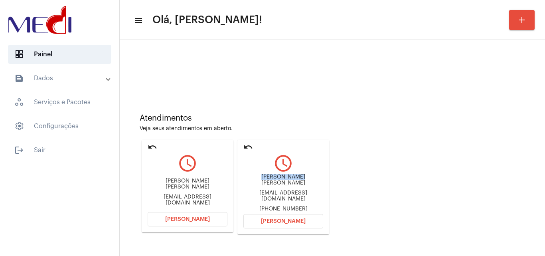
drag, startPoint x: 248, startPoint y: 176, endPoint x: 289, endPoint y: 182, distance: 42.0
click at [289, 182] on div "[PERSON_NAME] [PERSON_NAME] [PERSON_NAME][EMAIL_ADDRESS][DOMAIN_NAME] [PHONE_NU…" at bounding box center [284, 193] width 80 height 38
copy div "[PERSON_NAME]"
click at [295, 222] on span "[PERSON_NAME]" at bounding box center [283, 221] width 45 height 6
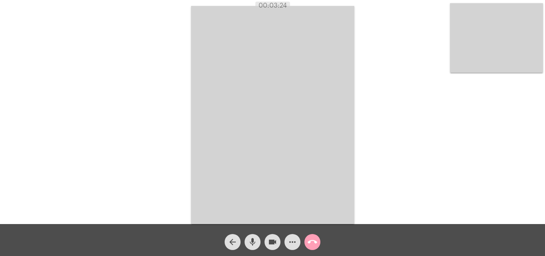
click at [313, 245] on mat-icon "call_end" at bounding box center [313, 242] width 10 height 10
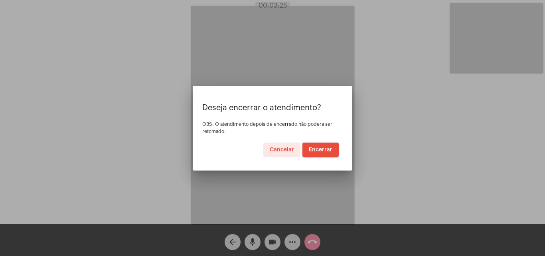
click at [321, 150] on span "Encerrar" at bounding box center [321, 150] width 24 height 6
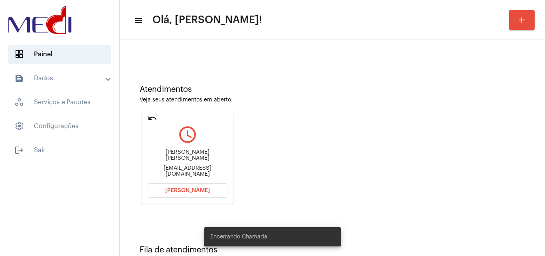
scroll to position [56, 0]
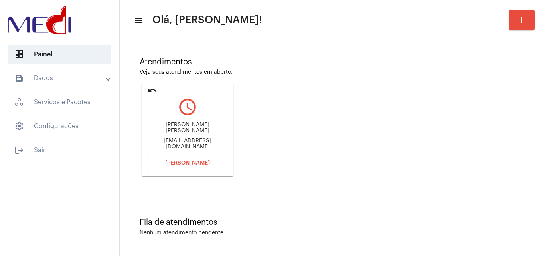
drag, startPoint x: 160, startPoint y: 130, endPoint x: 194, endPoint y: 131, distance: 34.0
click at [194, 131] on div "[PERSON_NAME] [PERSON_NAME]" at bounding box center [188, 128] width 80 height 12
copy div "[PERSON_NAME]"
click at [199, 161] on span "[PERSON_NAME]" at bounding box center [187, 163] width 45 height 6
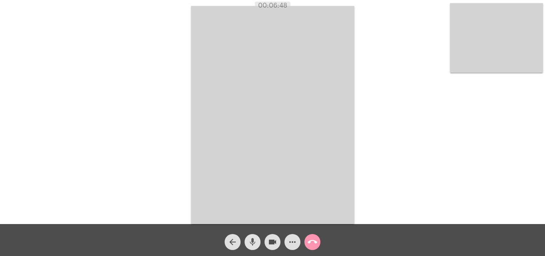
click at [253, 246] on mat-icon "mic" at bounding box center [253, 242] width 10 height 10
click at [252, 241] on mat-icon "mic_off" at bounding box center [253, 242] width 10 height 10
click at [254, 244] on mat-icon "mic" at bounding box center [253, 242] width 10 height 10
click at [254, 241] on mat-icon "mic_off" at bounding box center [253, 242] width 10 height 10
click at [254, 244] on mat-icon "mic" at bounding box center [253, 242] width 10 height 10
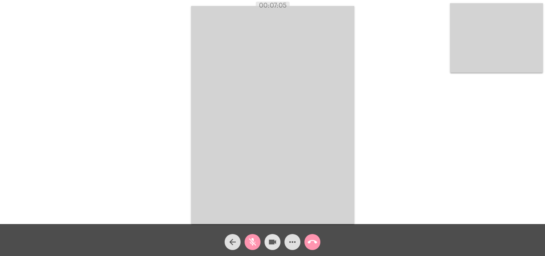
click at [271, 243] on mat-icon "videocam" at bounding box center [273, 242] width 10 height 10
click at [271, 242] on mat-icon "videocam_off" at bounding box center [273, 242] width 10 height 10
click at [251, 239] on mat-icon "mic_off" at bounding box center [253, 242] width 10 height 10
click at [251, 245] on mat-icon "mic" at bounding box center [253, 242] width 10 height 10
click at [270, 242] on mat-icon "videocam" at bounding box center [273, 242] width 10 height 10
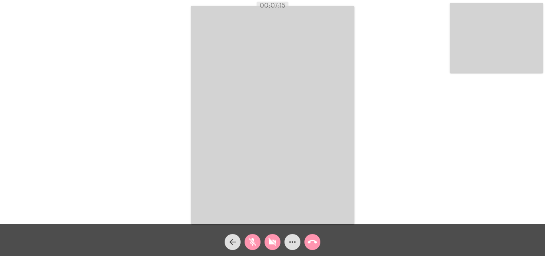
click at [270, 242] on mat-icon "videocam_off" at bounding box center [273, 242] width 10 height 10
click at [251, 242] on mat-icon "mic_off" at bounding box center [253, 242] width 10 height 10
click at [309, 243] on mat-icon "call_end" at bounding box center [313, 242] width 10 height 10
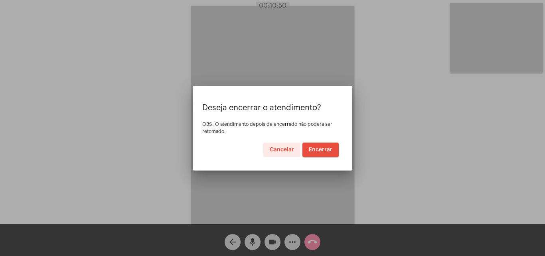
click at [319, 145] on button "Encerrar" at bounding box center [321, 150] width 36 height 14
click at [317, 147] on span "Encerrar" at bounding box center [321, 150] width 24 height 6
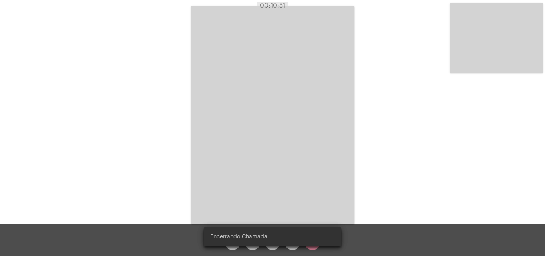
click at [317, 148] on video at bounding box center [272, 115] width 163 height 218
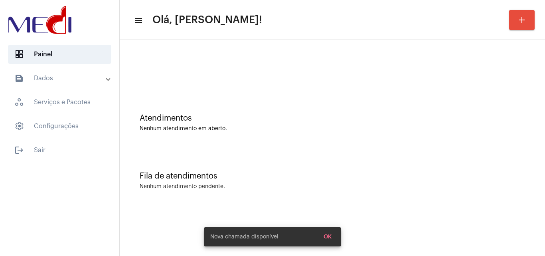
click at [232, 131] on div "Nenhum atendimento em aberto." at bounding box center [333, 129] width 386 height 6
click at [335, 107] on div "Atendimentos Nenhum atendimento em aberto." at bounding box center [333, 119] width 418 height 58
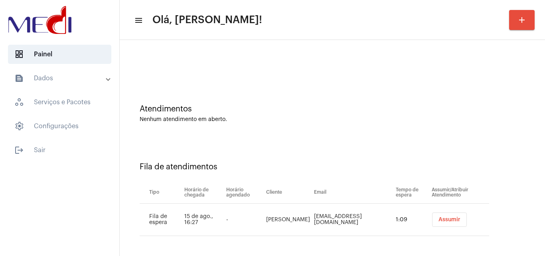
scroll to position [11, 0]
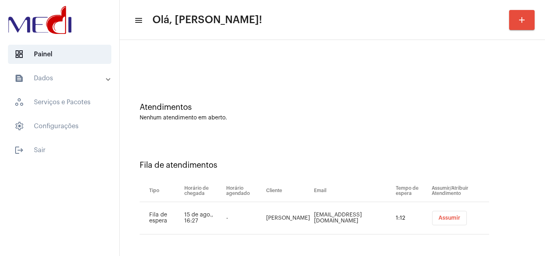
click at [453, 220] on span "Assumir" at bounding box center [450, 218] width 22 height 6
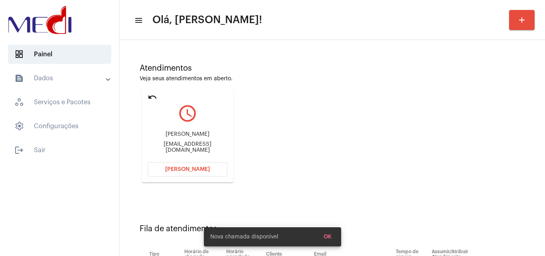
scroll to position [113, 0]
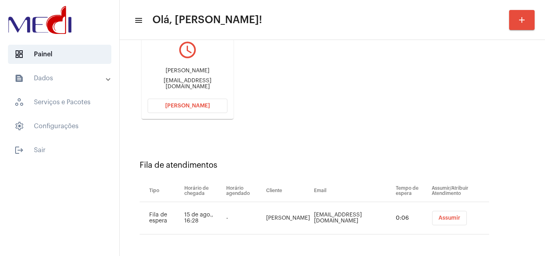
click at [450, 217] on span "Assumir" at bounding box center [450, 218] width 22 height 6
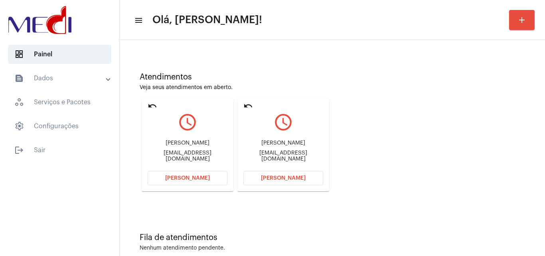
scroll to position [56, 0]
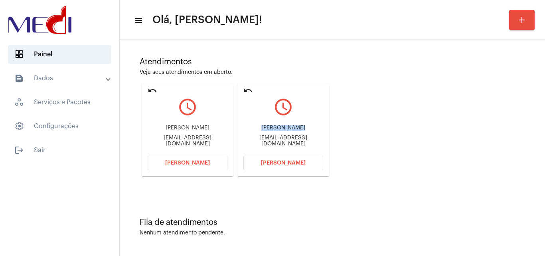
drag, startPoint x: 248, startPoint y: 128, endPoint x: 212, endPoint y: 127, distance: 35.9
click at [277, 123] on div "Beatriz Barbosa de Souza agendasocialmediasouza@gmail.com" at bounding box center [284, 136] width 80 height 36
drag, startPoint x: 147, startPoint y: 140, endPoint x: 190, endPoint y: 136, distance: 43.7
click at [190, 136] on mat-card "undo query_builder Alexandre Alexandrevieirarob@gmail.com Abrir Chamada" at bounding box center [188, 129] width 92 height 93
copy div "Alexandrevieirar"
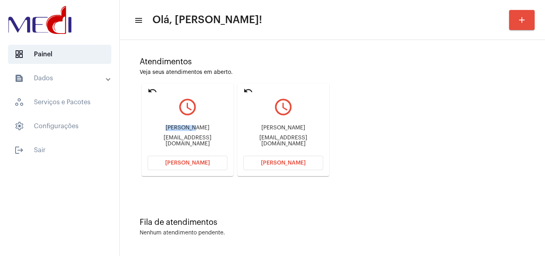
drag, startPoint x: 174, startPoint y: 127, endPoint x: 210, endPoint y: 127, distance: 35.1
click at [210, 127] on div "Alexandre Alexandrevieirarob@gmail.com" at bounding box center [188, 136] width 80 height 36
copy div "Alexandre"
click at [270, 166] on button "Abrir Chamada" at bounding box center [284, 163] width 80 height 14
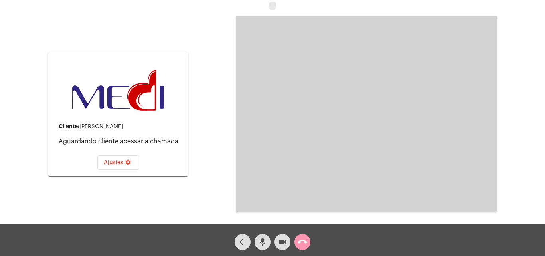
click at [263, 242] on mat-icon "mic" at bounding box center [263, 242] width 10 height 10
click at [304, 240] on mat-icon "call_end" at bounding box center [303, 242] width 10 height 10
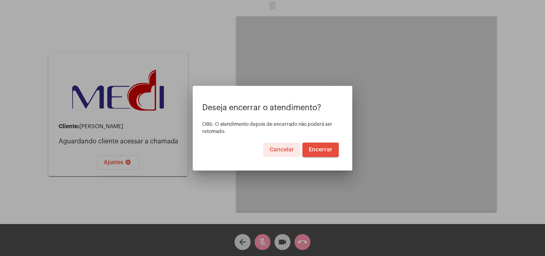
click at [326, 148] on span "Encerrar" at bounding box center [321, 150] width 24 height 6
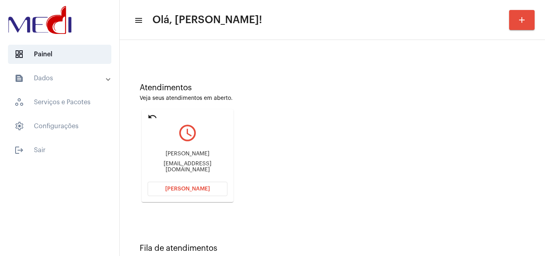
scroll to position [56, 0]
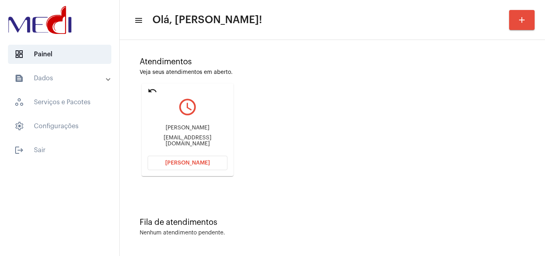
drag, startPoint x: 149, startPoint y: 139, endPoint x: 189, endPoint y: 142, distance: 40.0
click at [189, 141] on div "Alexandrevieirarob@gmail.com" at bounding box center [188, 141] width 80 height 12
copy div "Alexandrevieirar"
click at [192, 164] on span "Abrir Chamada" at bounding box center [187, 163] width 45 height 6
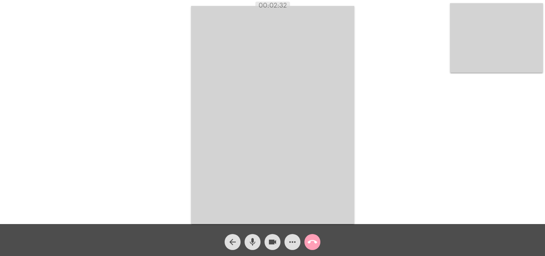
click at [315, 241] on mat-icon "call_end" at bounding box center [313, 242] width 10 height 10
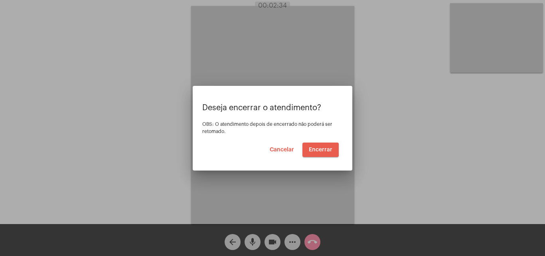
click at [316, 150] on span "Encerrar" at bounding box center [321, 150] width 24 height 6
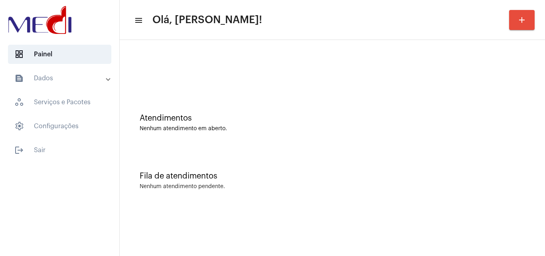
click at [283, 149] on div "Fila de atendimentos Nenhum atendimento pendente." at bounding box center [333, 177] width 418 height 58
click at [249, 119] on div "Atendimentos" at bounding box center [333, 118] width 386 height 9
click at [263, 113] on div "Atendimentos Nenhum atendimento em aberto." at bounding box center [333, 119] width 418 height 58
